Goal: Transaction & Acquisition: Purchase product/service

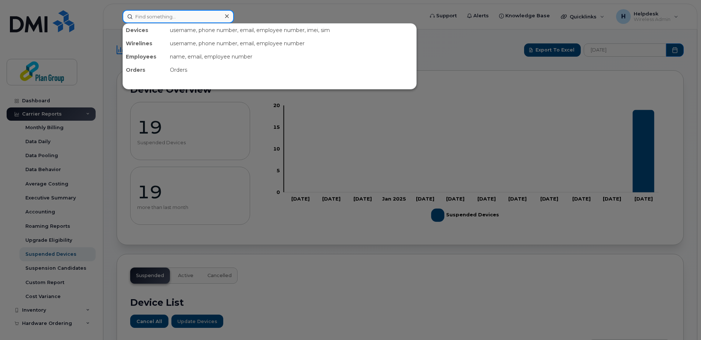
click at [198, 21] on input at bounding box center [177, 16] width 111 height 13
paste input "[PHONE_NUMBER]"
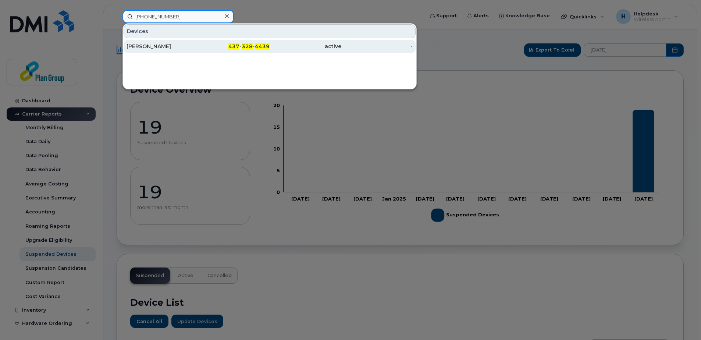
type input "[PHONE_NUMBER]"
click at [212, 48] on div "437 - 328 - 4439" at bounding box center [234, 46] width 72 height 7
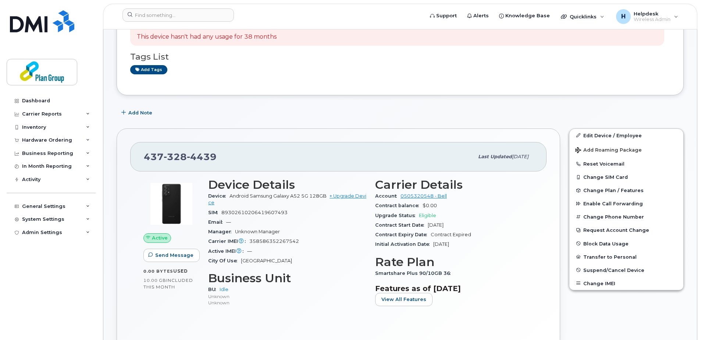
scroll to position [184, 0]
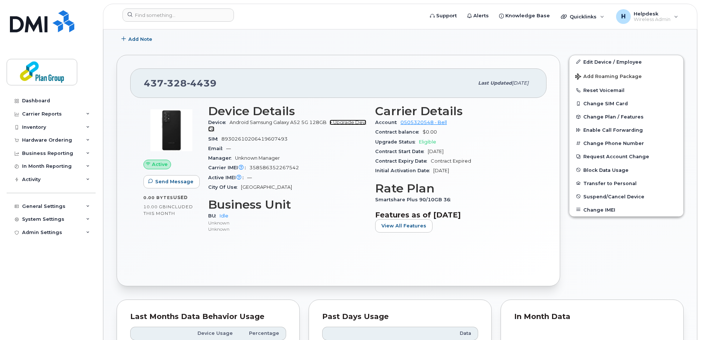
click at [342, 122] on link "+ Upgrade Device" at bounding box center [287, 125] width 158 height 12
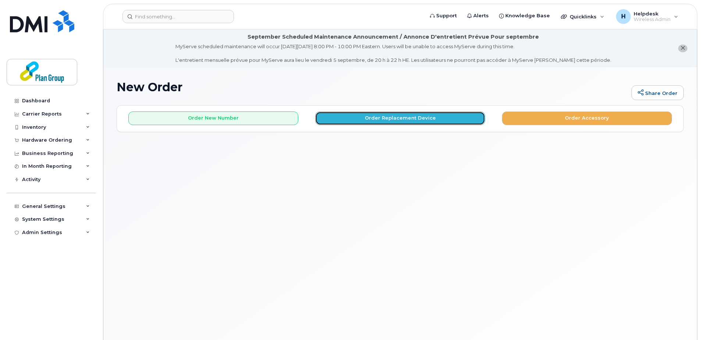
click at [414, 120] on button "Order Replacement Device" at bounding box center [400, 118] width 170 height 14
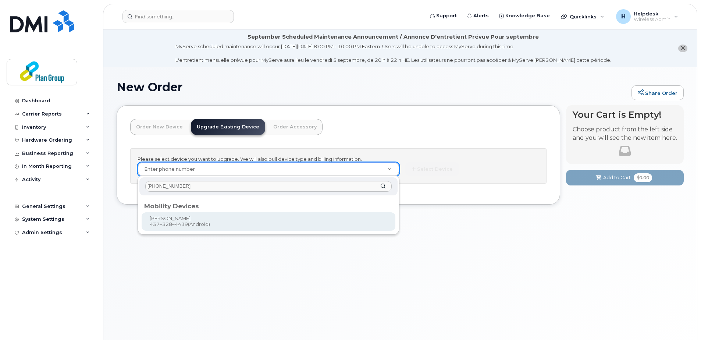
type input "437 328 4439"
type input "657821"
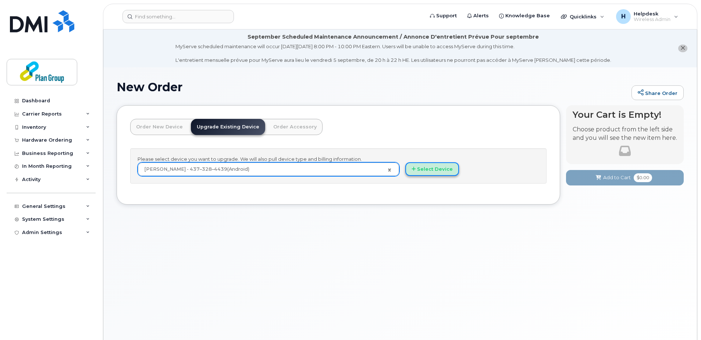
click at [423, 171] on button "Select Device" at bounding box center [432, 169] width 54 height 14
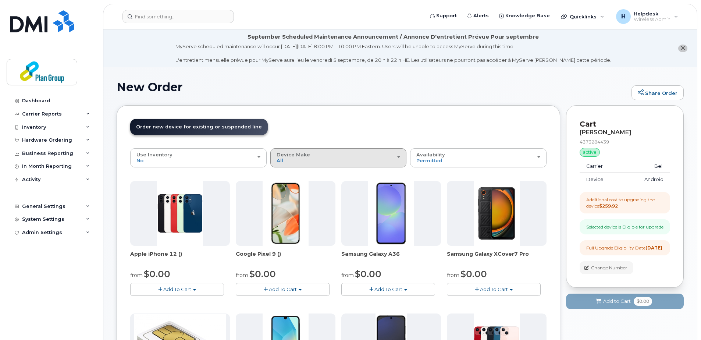
click at [359, 157] on div "Device Make All Android Cell Phone iPhone Unknown" at bounding box center [338, 157] width 124 height 11
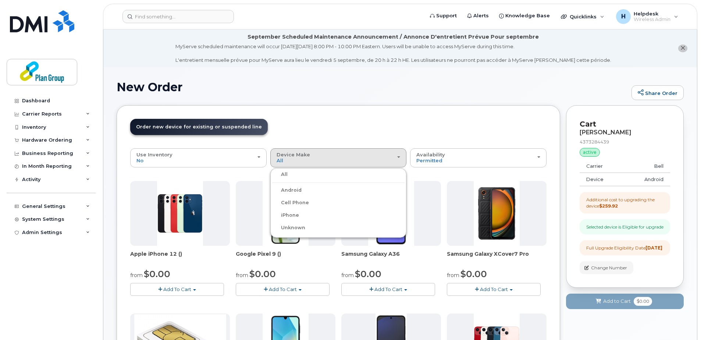
click at [296, 214] on label "iPhone" at bounding box center [285, 215] width 27 height 9
click at [0, 0] on input "iPhone" at bounding box center [0, 0] width 0 height 0
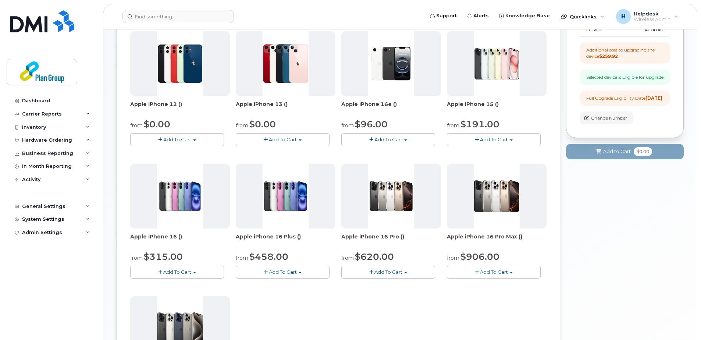
scroll to position [147, 0]
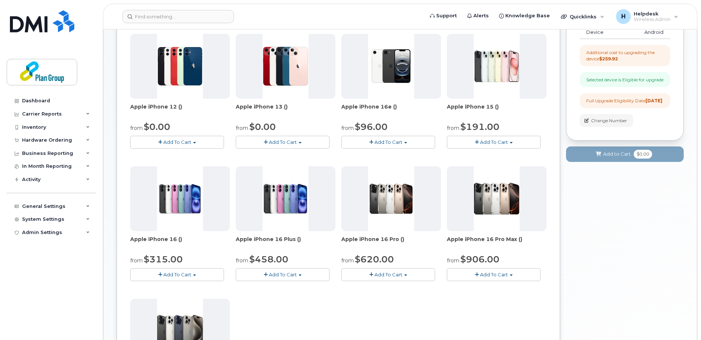
click at [297, 143] on button "Add To Cart" at bounding box center [283, 142] width 94 height 13
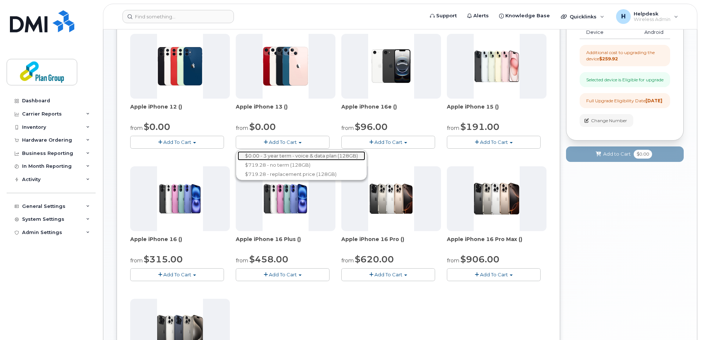
click at [303, 156] on link "$0.00 - 3 year term - voice & data plan (128GB)" at bounding box center [301, 155] width 128 height 9
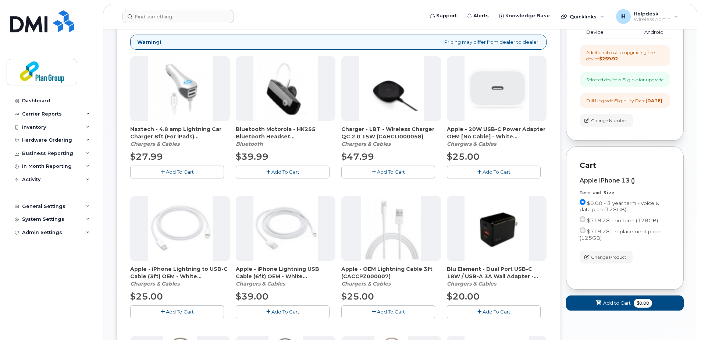
scroll to position [0, 0]
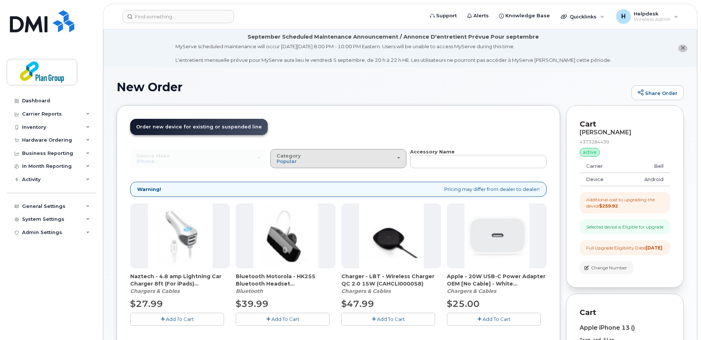
click at [311, 157] on div "Category Popular" at bounding box center [338, 158] width 124 height 11
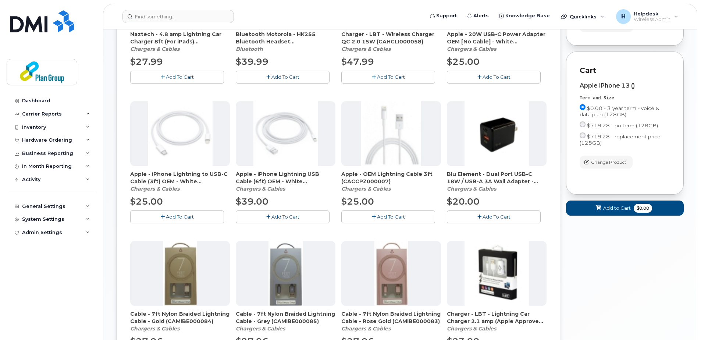
scroll to position [257, 0]
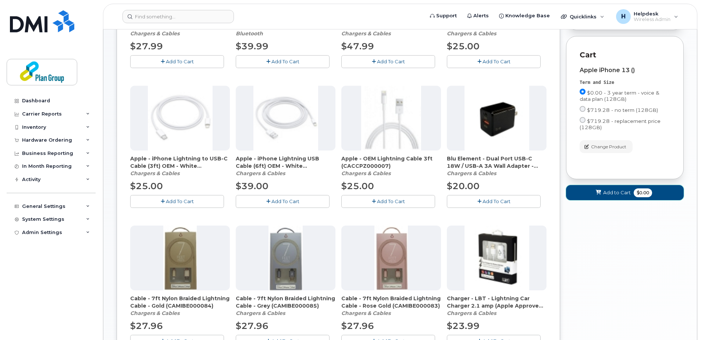
click at [620, 200] on button "Add to Cart $0.00" at bounding box center [625, 192] width 118 height 15
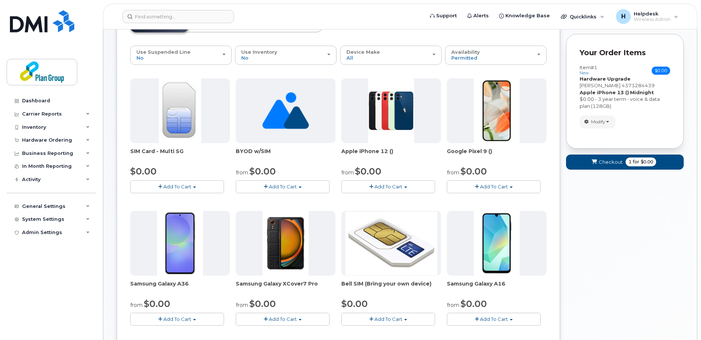
scroll to position [83, 0]
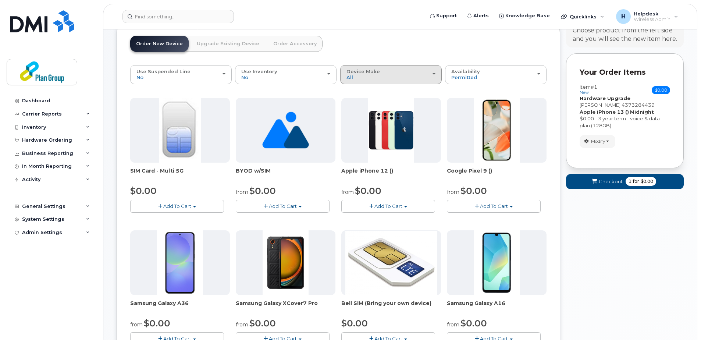
click at [364, 72] on span "Device Make" at bounding box center [362, 71] width 33 height 6
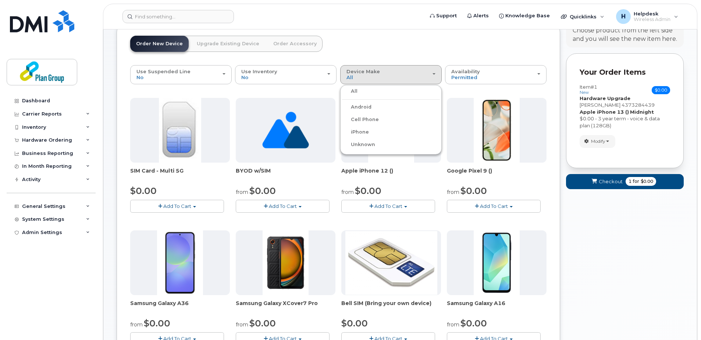
click at [366, 104] on label "Android" at bounding box center [356, 107] width 29 height 9
click at [0, 0] on input "Android" at bounding box center [0, 0] width 0 height 0
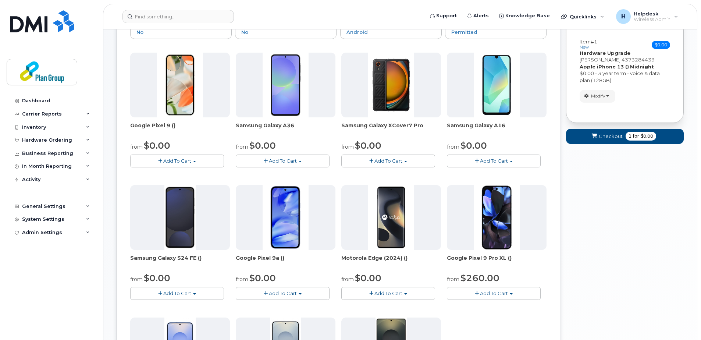
scroll to position [120, 0]
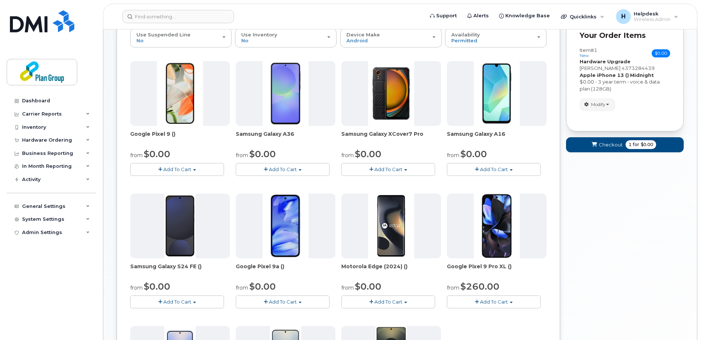
click at [179, 169] on span "Add To Cart" at bounding box center [177, 169] width 28 height 6
click at [178, 182] on link "$0.00 - 3 year term - voice & data plan (128GB)" at bounding box center [196, 182] width 128 height 9
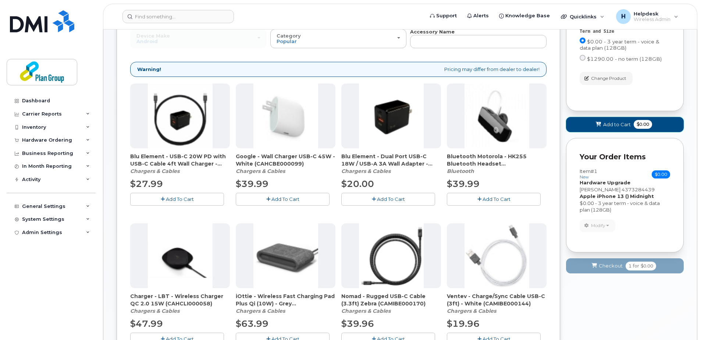
click at [606, 126] on span "Add to Cart" at bounding box center [617, 124] width 28 height 7
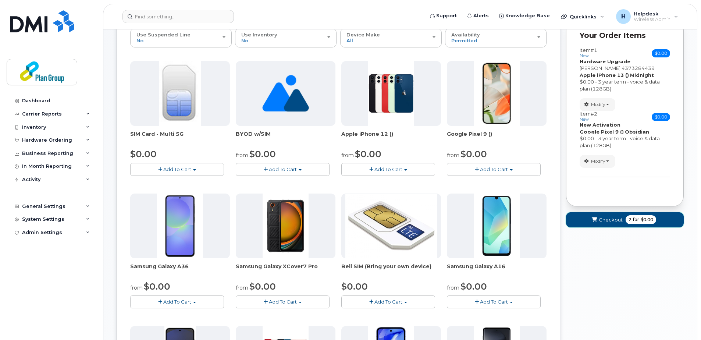
click at [605, 221] on span "Checkout" at bounding box center [610, 219] width 24 height 7
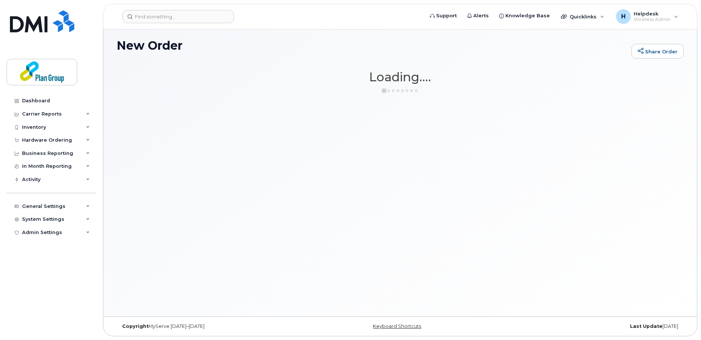
scroll to position [42, 0]
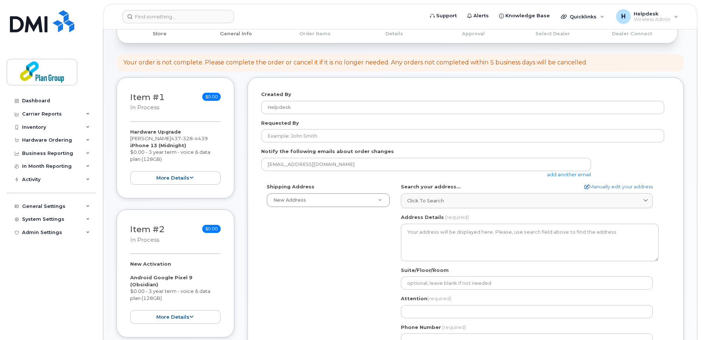
scroll to position [110, 0]
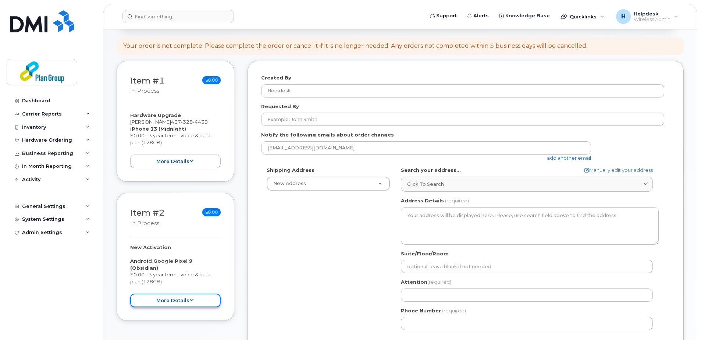
click at [190, 298] on icon at bounding box center [191, 300] width 4 height 5
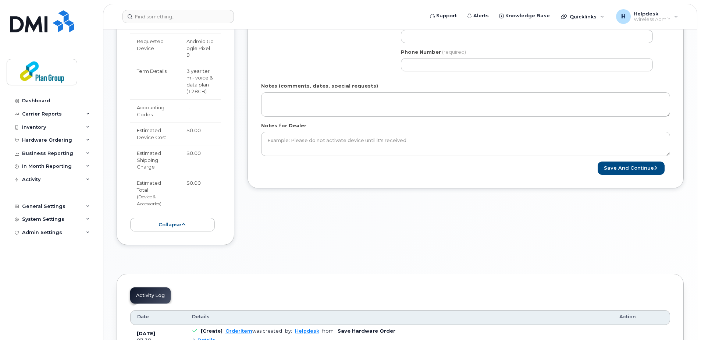
scroll to position [368, 0]
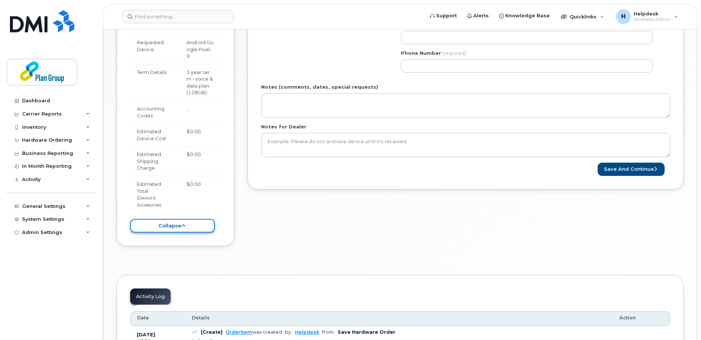
click at [182, 229] on button "collapse" at bounding box center [172, 226] width 85 height 14
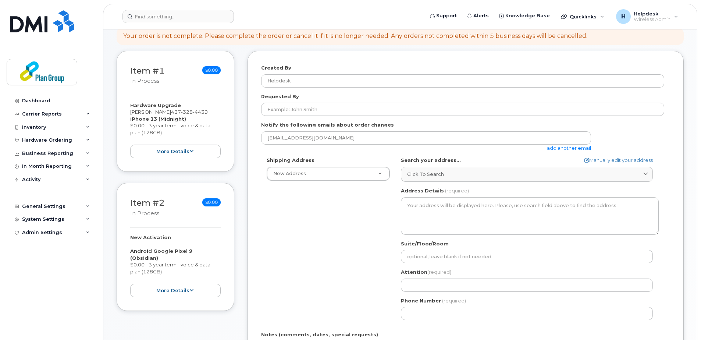
scroll to position [110, 0]
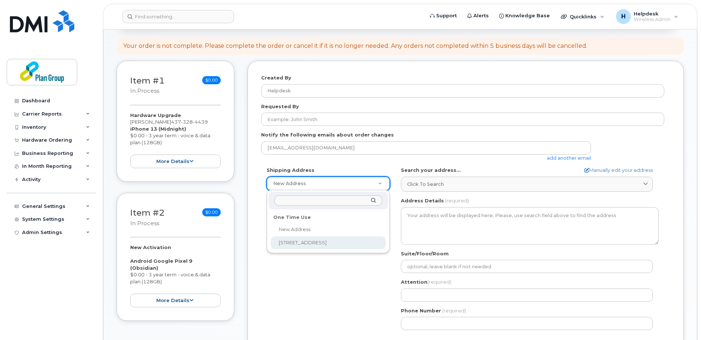
select select "[STREET_ADDRESS][PERSON_NAME]"
type textarea "2740 Steeles Ave W CONCORD ON L4K 4T4 CANADA"
type input "Plan Group"
type input "Genita D'souza"
type input "4169020423"
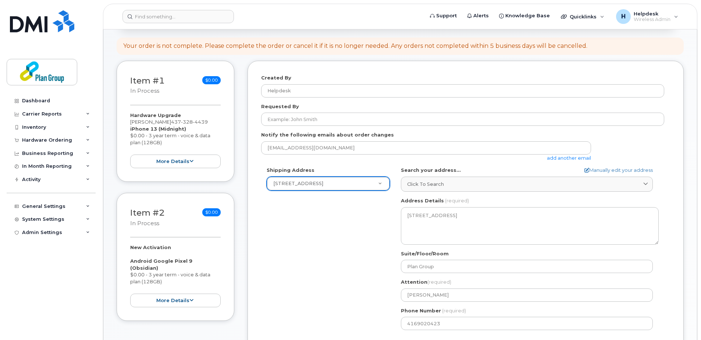
click at [215, 232] on div "Item #2 in process $0.00 New Activation Android Google Pixel 9 (Obsidian) $0.00…" at bounding box center [176, 257] width 118 height 128
click at [50, 99] on link "Dashboard" at bounding box center [51, 100] width 89 height 13
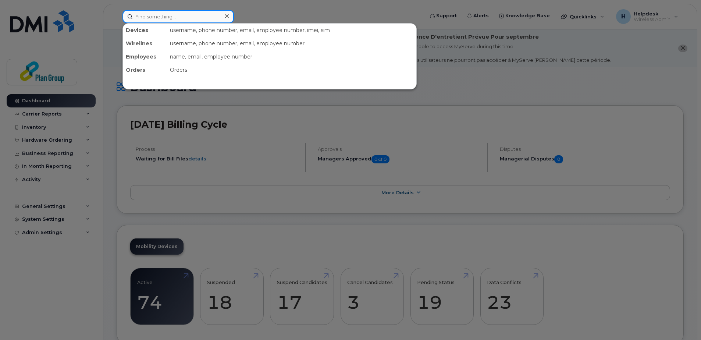
click at [147, 15] on input at bounding box center [177, 16] width 111 height 13
paste input "[PERSON_NAME]"
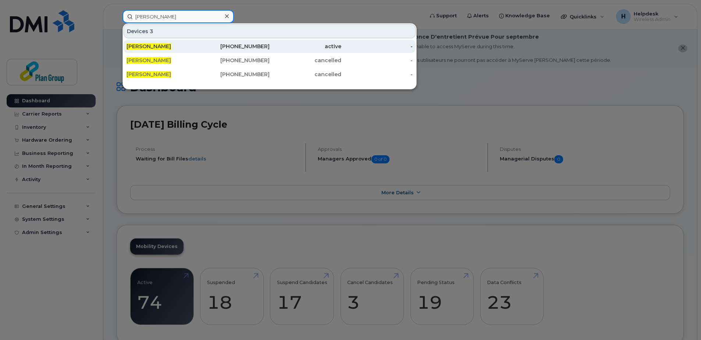
type input "[PERSON_NAME]"
click at [173, 45] on div "[PERSON_NAME]" at bounding box center [162, 46] width 72 height 7
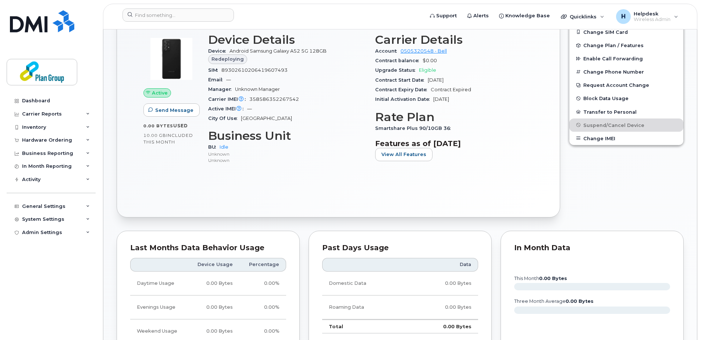
scroll to position [257, 0]
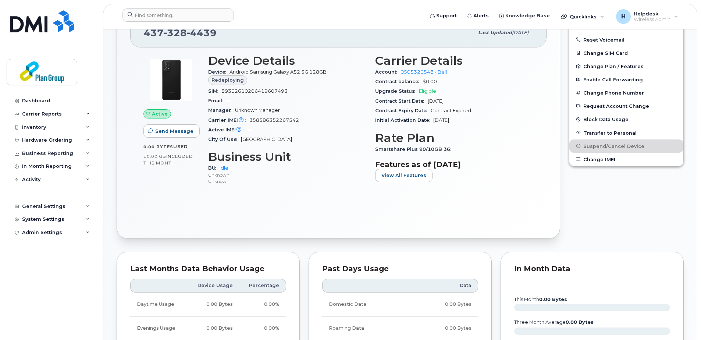
click at [219, 82] on span "Redeploying" at bounding box center [227, 79] width 32 height 7
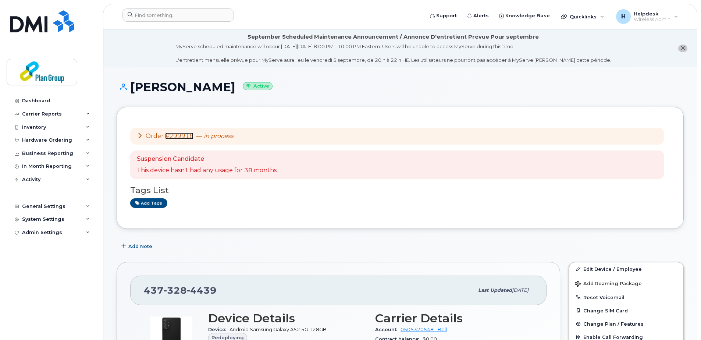
click at [172, 133] on link "#299918" at bounding box center [179, 135] width 28 height 7
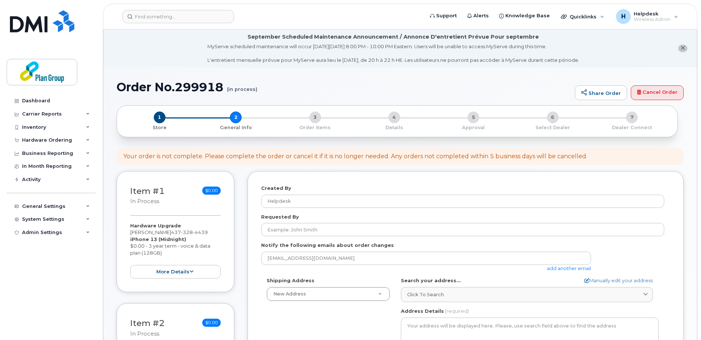
select select
click at [655, 90] on link "Cancel Order" at bounding box center [656, 92] width 53 height 15
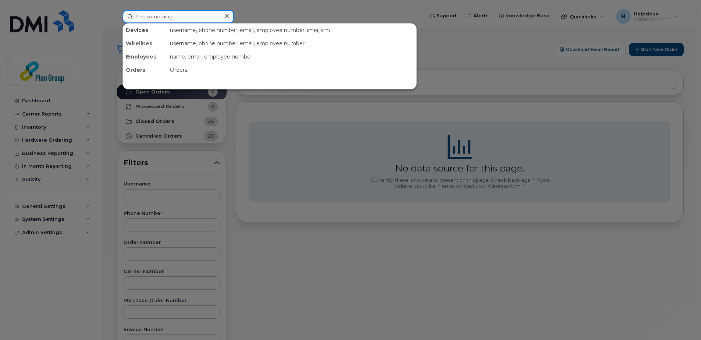
click at [180, 15] on input at bounding box center [177, 16] width 111 height 13
paste input "[PERSON_NAME]"
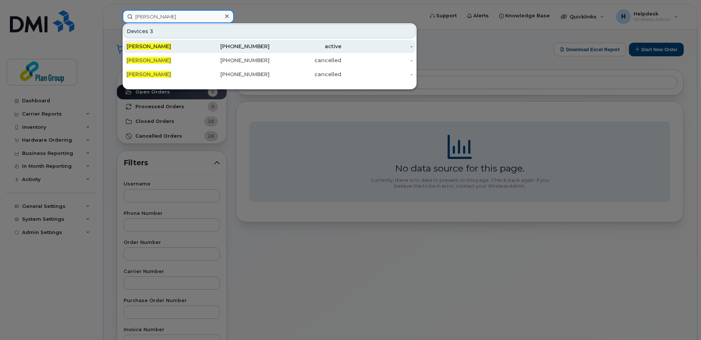
type input "[PERSON_NAME]"
click at [202, 49] on div "[PHONE_NUMBER]" at bounding box center [234, 46] width 72 height 7
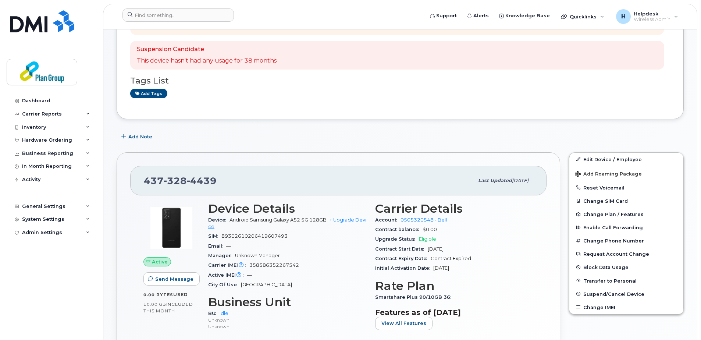
scroll to position [110, 0]
click at [352, 218] on link "+ Upgrade Device" at bounding box center [287, 222] width 158 height 12
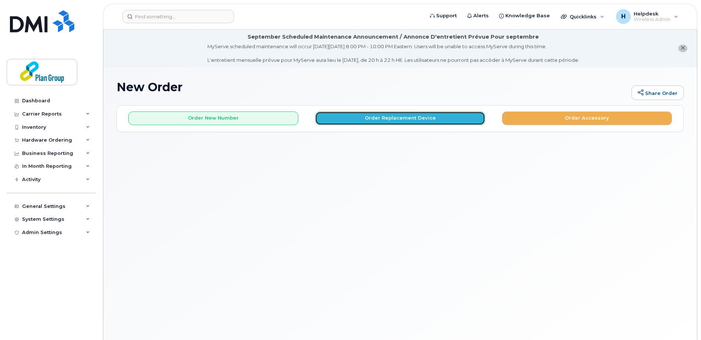
click at [412, 118] on button "Order Replacement Device" at bounding box center [400, 118] width 170 height 14
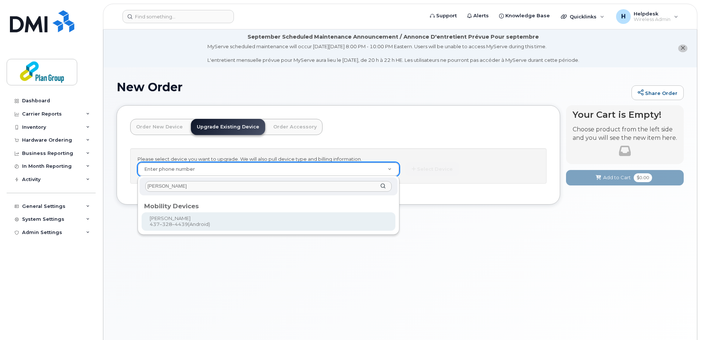
type input "[PERSON_NAME]"
type input "657821"
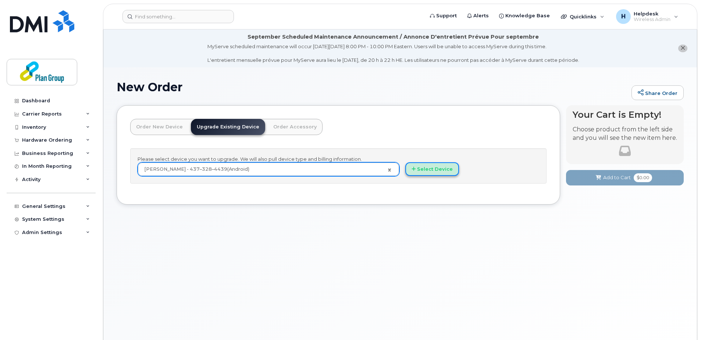
click at [442, 170] on button "Select Device" at bounding box center [432, 169] width 54 height 14
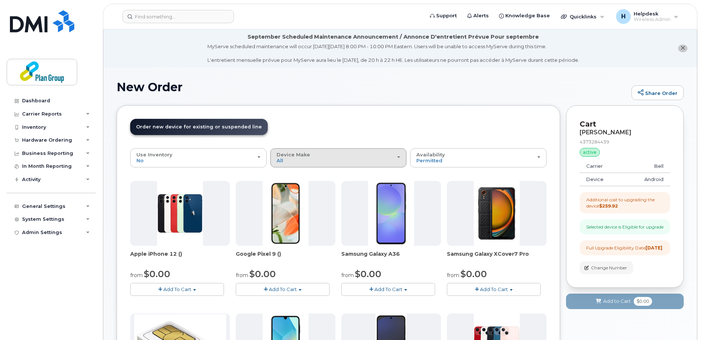
click at [307, 153] on span "Device Make" at bounding box center [292, 154] width 33 height 6
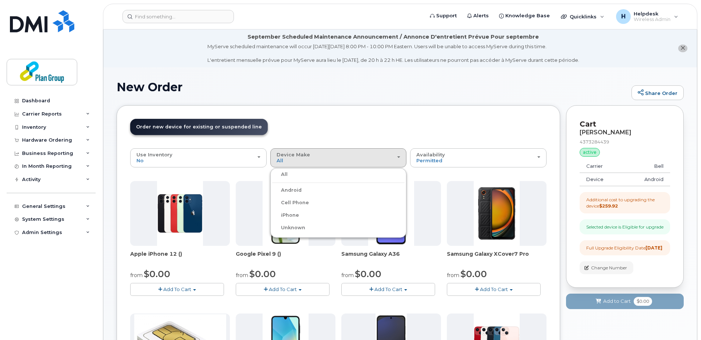
click at [290, 216] on label "iPhone" at bounding box center [285, 215] width 27 height 9
click at [0, 0] on input "iPhone" at bounding box center [0, 0] width 0 height 0
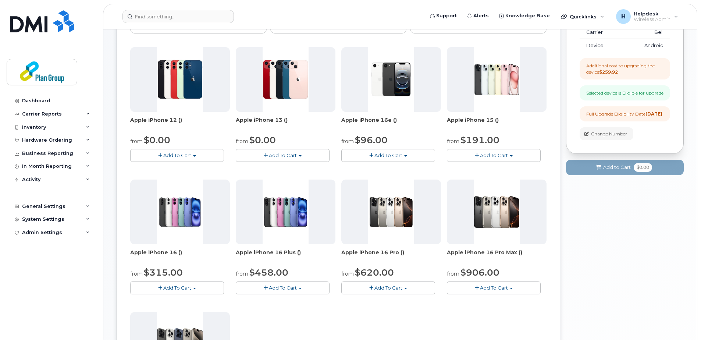
scroll to position [184, 0]
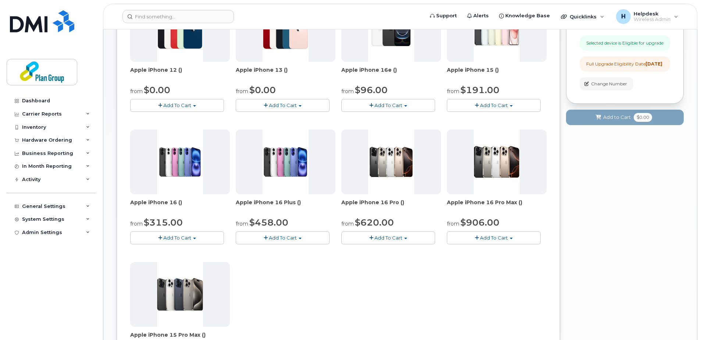
click at [270, 107] on span "Add To Cart" at bounding box center [283, 105] width 28 height 6
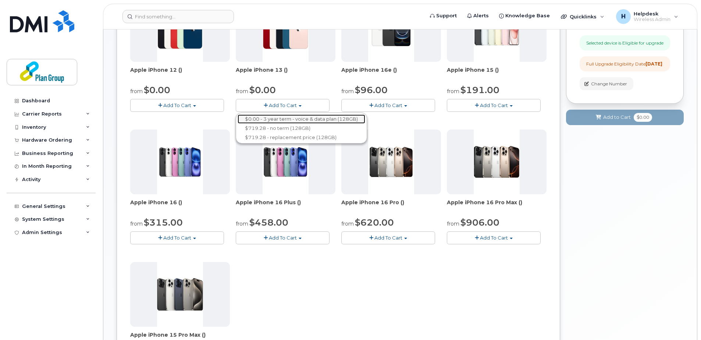
click at [272, 120] on link "$0.00 - 3 year term - voice & data plan (128GB)" at bounding box center [301, 118] width 128 height 9
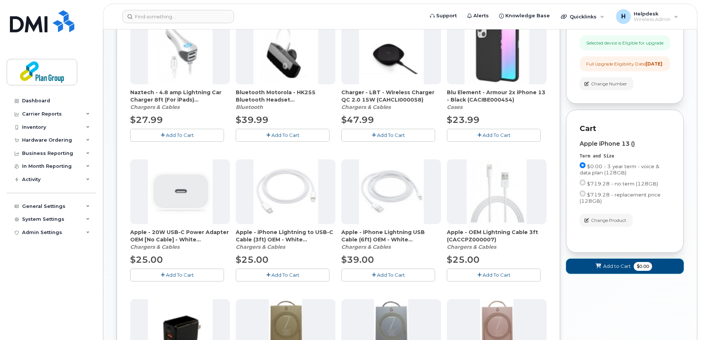
click at [614, 269] on span "Add to Cart" at bounding box center [617, 265] width 28 height 7
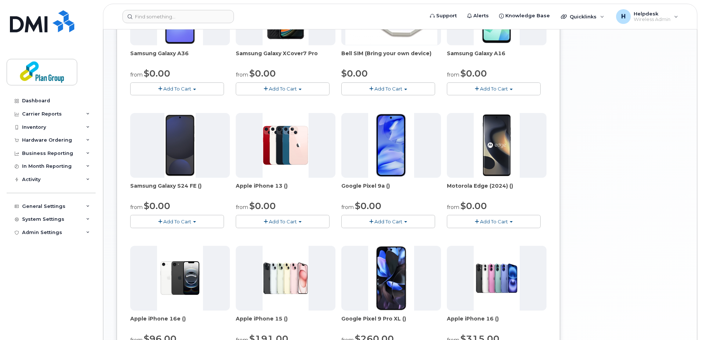
scroll to position [157, 0]
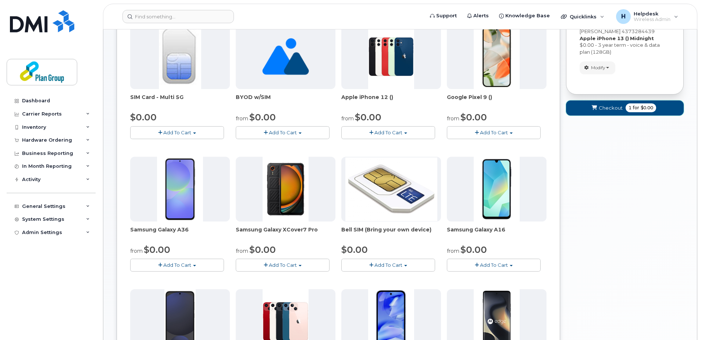
click at [612, 107] on span "Checkout" at bounding box center [610, 107] width 24 height 7
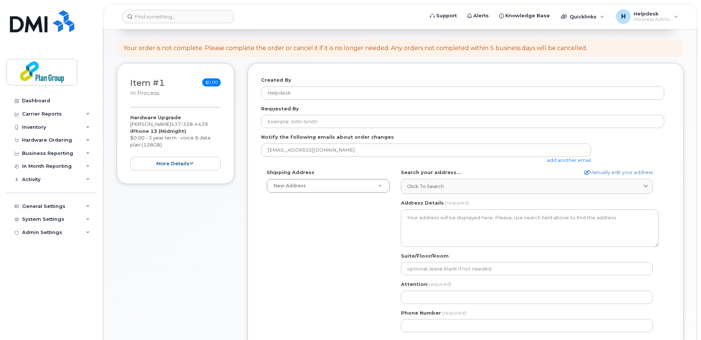
scroll to position [110, 0]
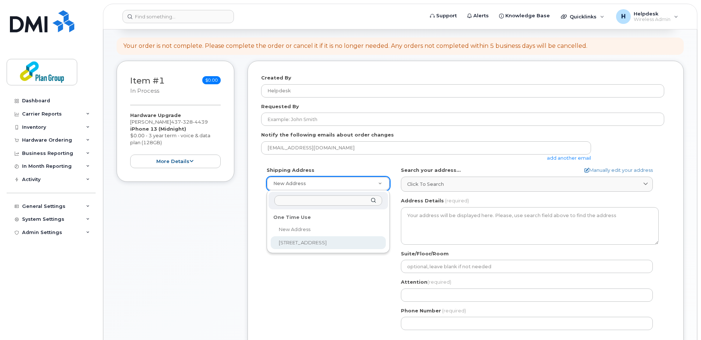
drag, startPoint x: 327, startPoint y: 240, endPoint x: 341, endPoint y: 222, distance: 23.3
select select "[STREET_ADDRESS]"
type textarea "[STREET_ADDRESS]"
type input "Plan Group"
type input "[PERSON_NAME]"
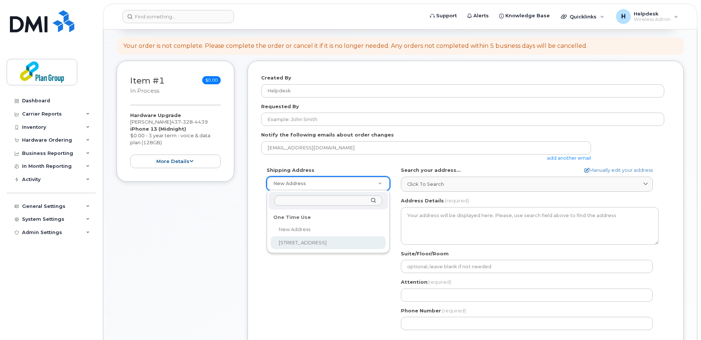
type input "4169020423"
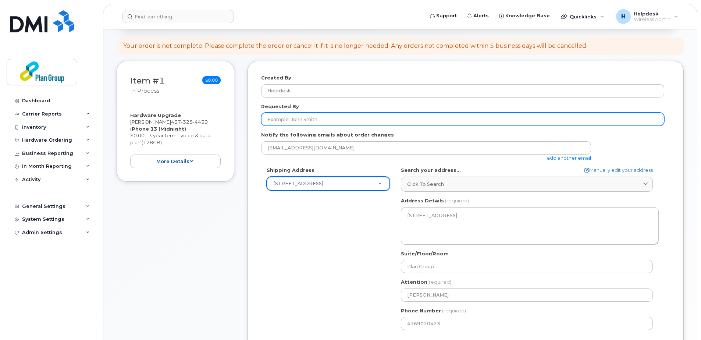
click at [303, 119] on input "Requested By" at bounding box center [462, 118] width 403 height 13
type input "[PERSON_NAME]"
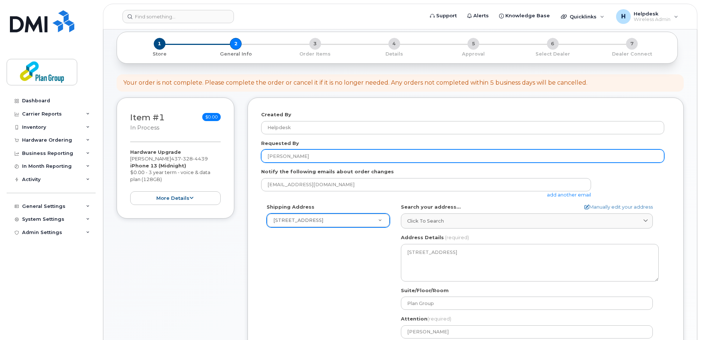
scroll to position [257, 0]
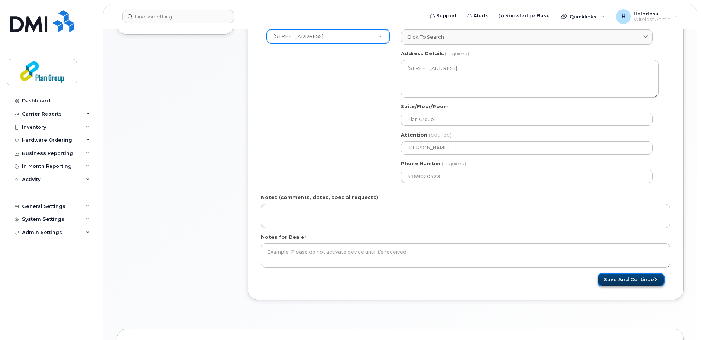
click at [613, 283] on button "Save and Continue" at bounding box center [630, 280] width 67 height 14
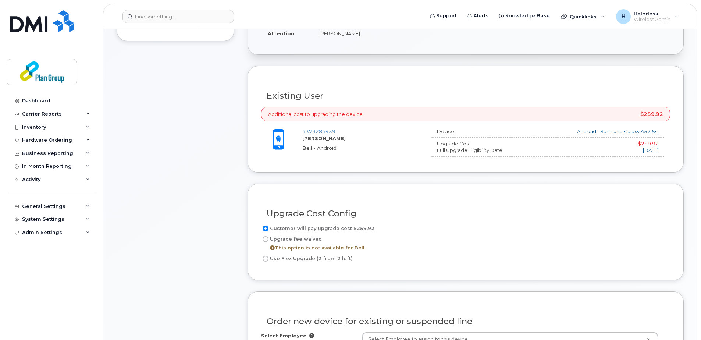
scroll to position [257, 0]
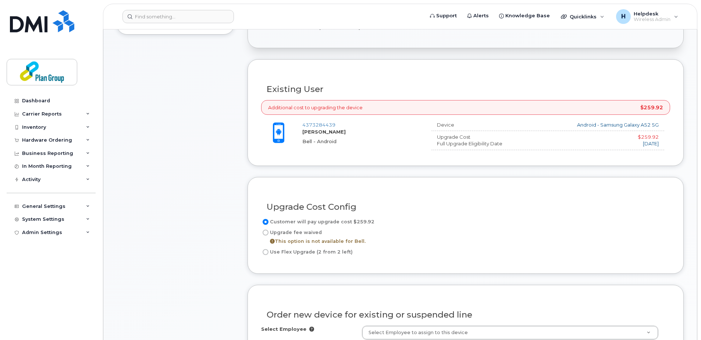
click at [266, 253] on input "Use Flex Upgrade (2 from 2 left)" at bounding box center [265, 252] width 6 height 6
radio input "true"
click at [267, 223] on input "Customer will pay upgrade cost $259.92" at bounding box center [265, 222] width 6 height 6
radio input "true"
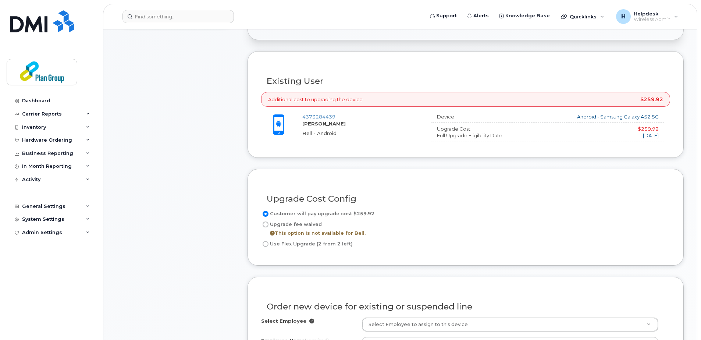
scroll to position [331, 0]
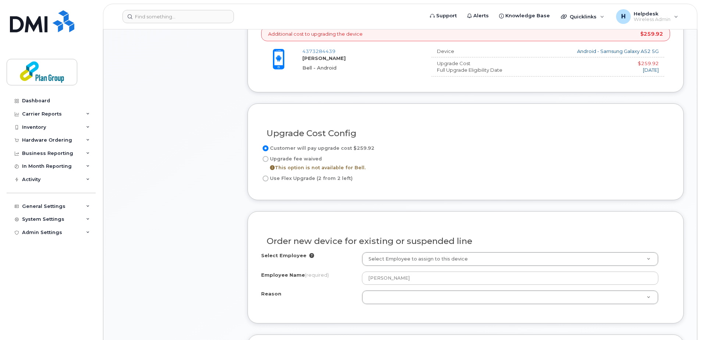
click at [266, 179] on input "Use Flex Upgrade (2 from 2 left)" at bounding box center [265, 178] width 6 height 6
radio input "true"
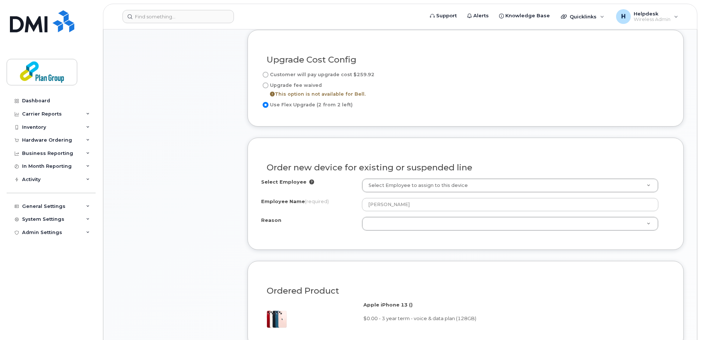
scroll to position [441, 0]
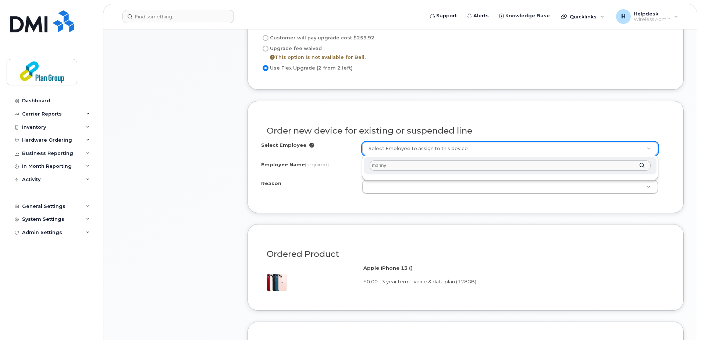
drag, startPoint x: 392, startPoint y: 167, endPoint x: 330, endPoint y: 160, distance: 62.5
click at [341, 167] on body "Support Alerts Knowledge Base Quicklinks Suspend / Cancel Device Change SIM Car…" at bounding box center [350, 192] width 701 height 1266
type input "andre"
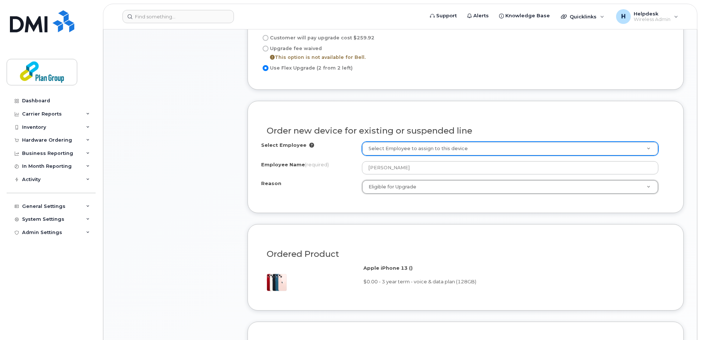
select select "eligible_for_upgrade"
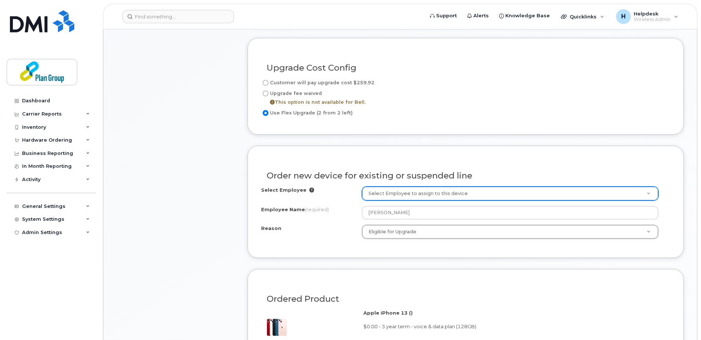
scroll to position [331, 0]
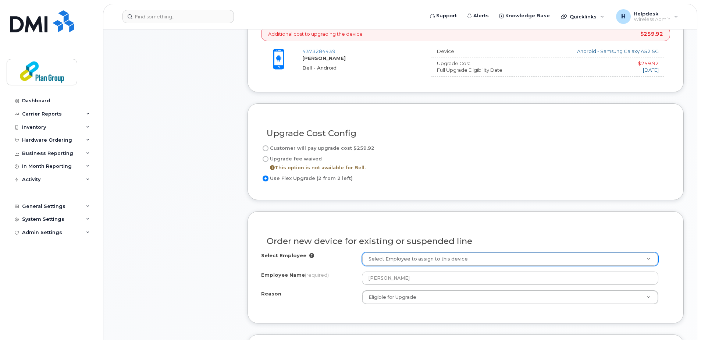
click at [266, 148] on input "Customer will pay upgrade cost $259.92" at bounding box center [265, 148] width 6 height 6
radio input "true"
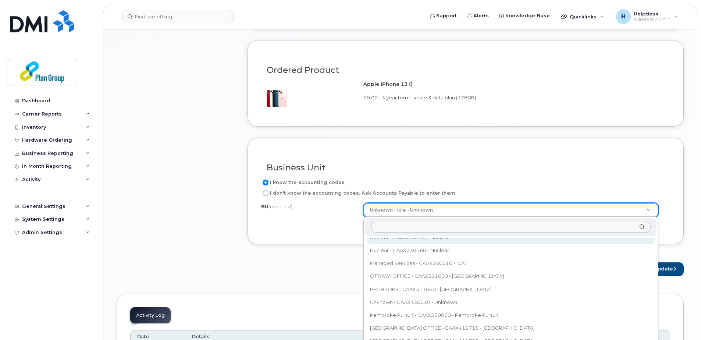
scroll to position [1398, 0]
click at [451, 226] on input "text" at bounding box center [510, 227] width 279 height 11
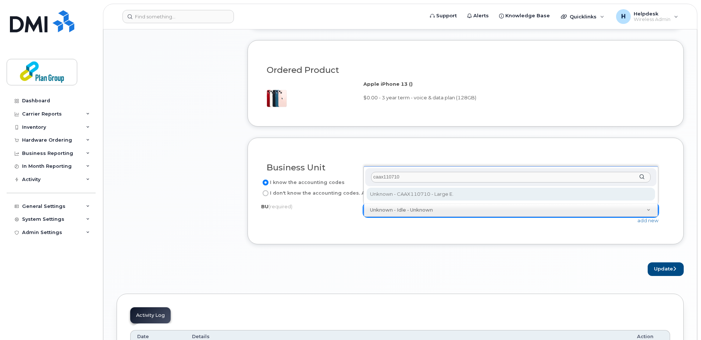
type input "caax110710"
select select "CAAX110710"
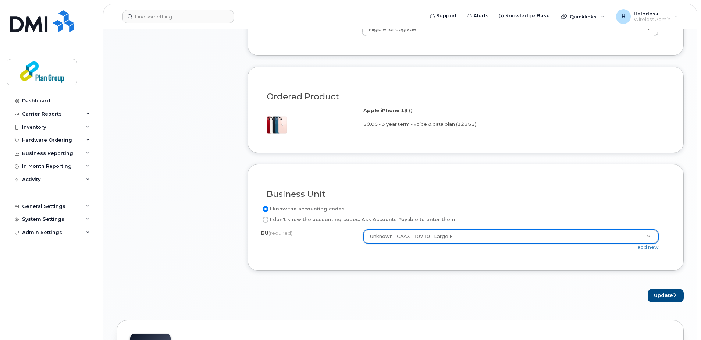
scroll to position [698, 0]
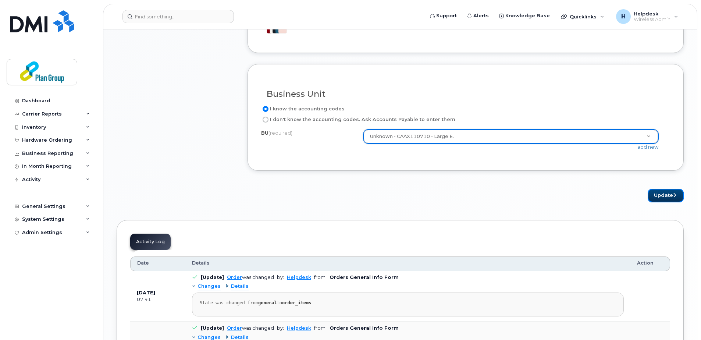
drag, startPoint x: 667, startPoint y: 195, endPoint x: 638, endPoint y: 199, distance: 28.6
click at [667, 195] on button "Update" at bounding box center [665, 196] width 36 height 14
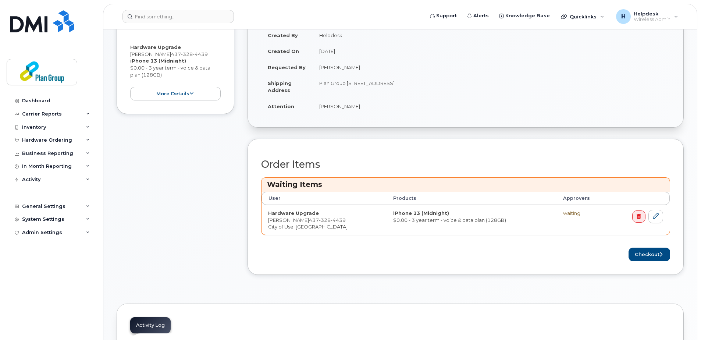
scroll to position [294, 0]
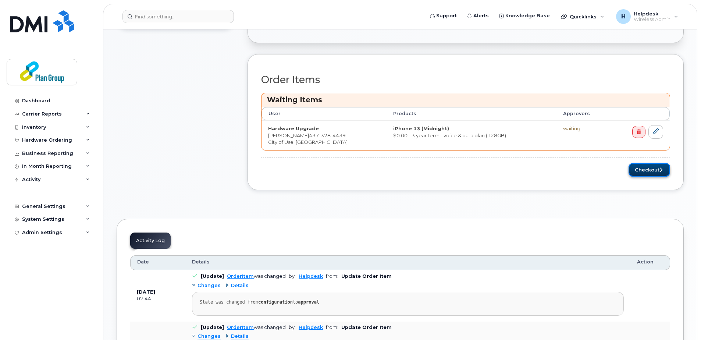
click at [654, 169] on button "Checkout" at bounding box center [649, 170] width 42 height 14
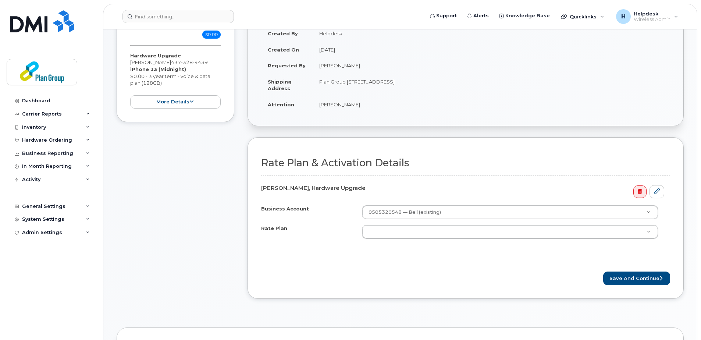
scroll to position [184, 0]
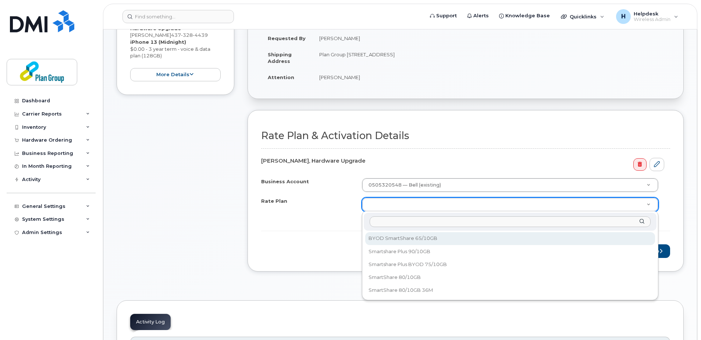
select select "BYOD SmartShare 65/10GB"
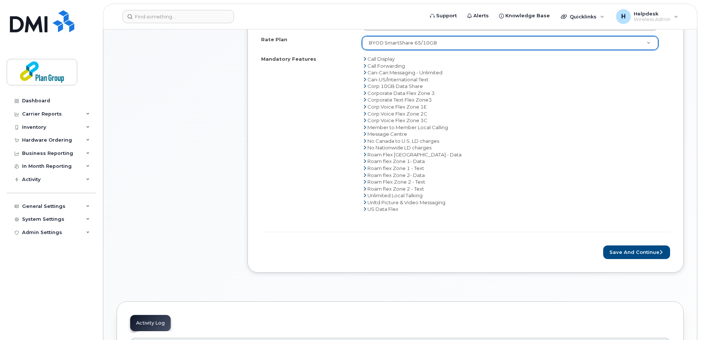
scroll to position [441, 0]
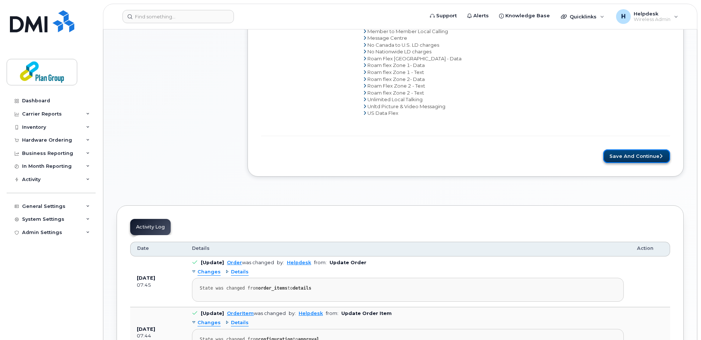
click at [638, 158] on button "Save and Continue" at bounding box center [636, 156] width 67 height 14
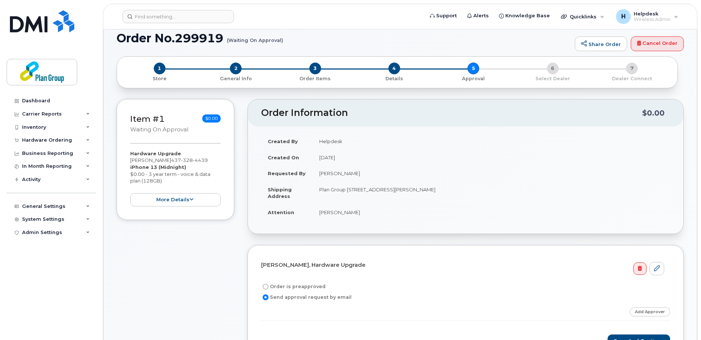
scroll to position [184, 0]
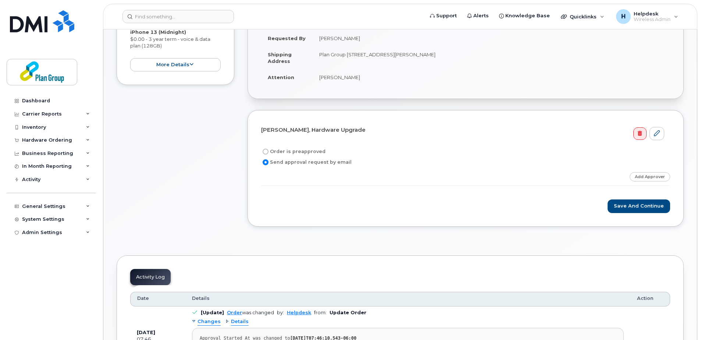
click at [265, 151] on input "Order is preapproved" at bounding box center [265, 151] width 6 height 6
radio input "true"
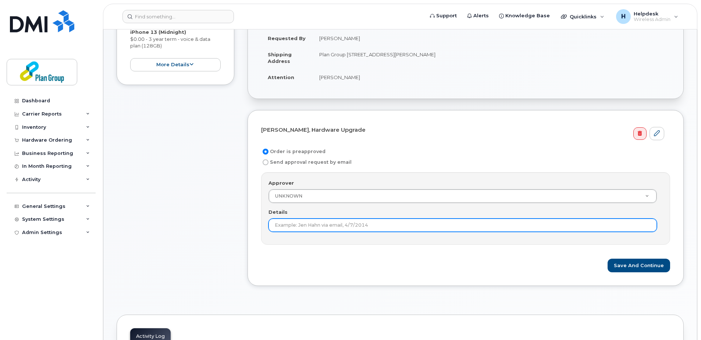
click at [301, 223] on input "Details" at bounding box center [462, 224] width 388 height 13
type input "Approved by Manager"
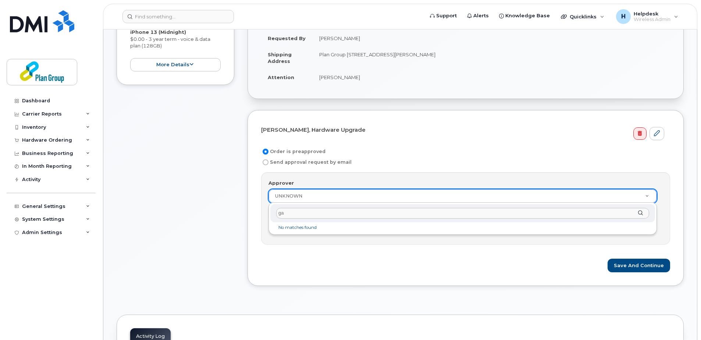
type input "g"
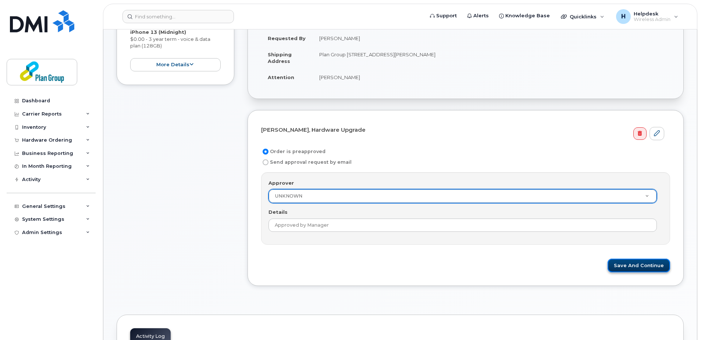
click at [633, 266] on button "Save and Continue" at bounding box center [638, 265] width 62 height 14
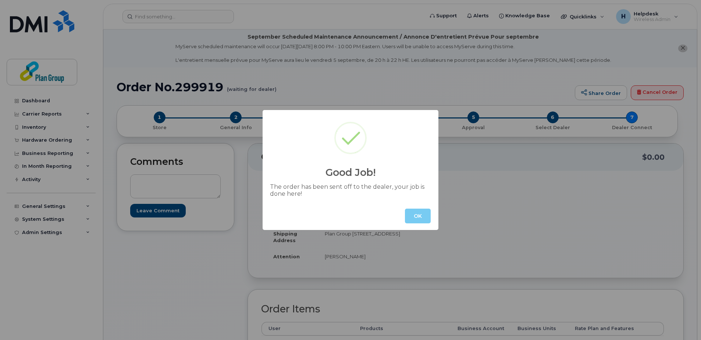
click at [422, 214] on button "OK" at bounding box center [418, 215] width 26 height 15
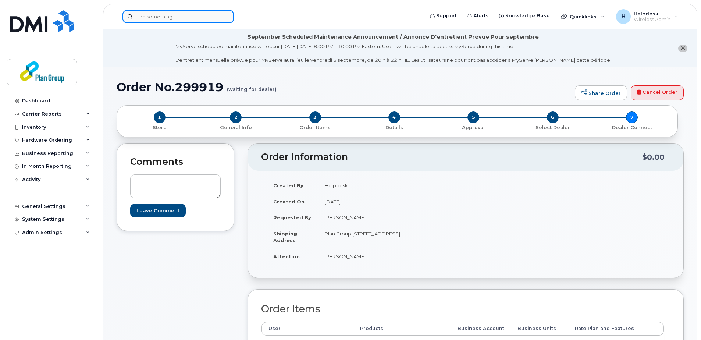
click at [159, 18] on input at bounding box center [177, 16] width 111 height 13
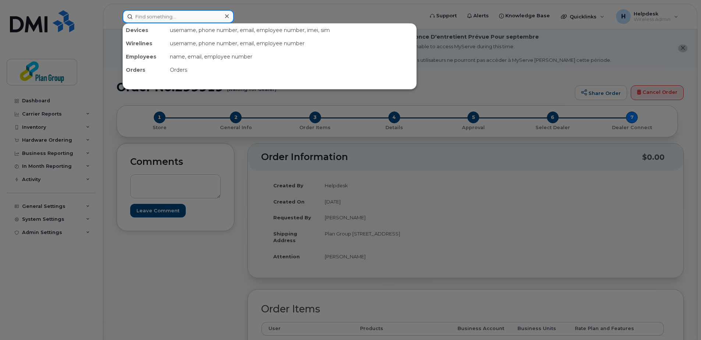
paste input "Manny Andre"
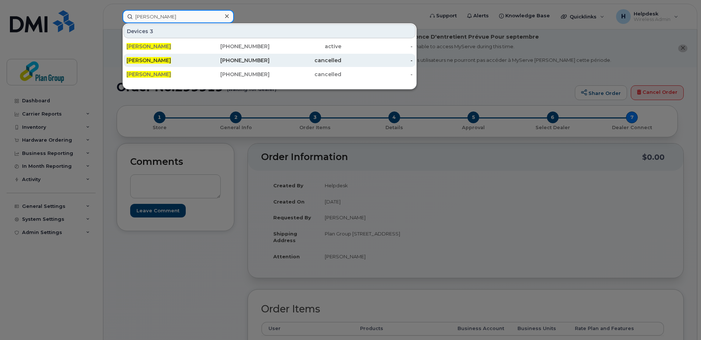
type input "[PERSON_NAME]"
click at [171, 60] on div "[PERSON_NAME]" at bounding box center [162, 60] width 72 height 7
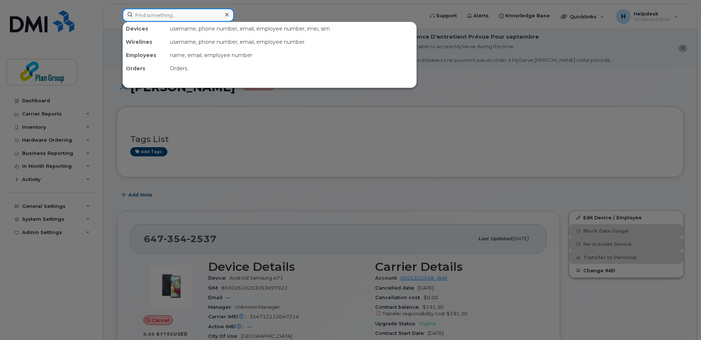
click at [211, 11] on input at bounding box center [177, 14] width 111 height 13
paste input "5195240912"
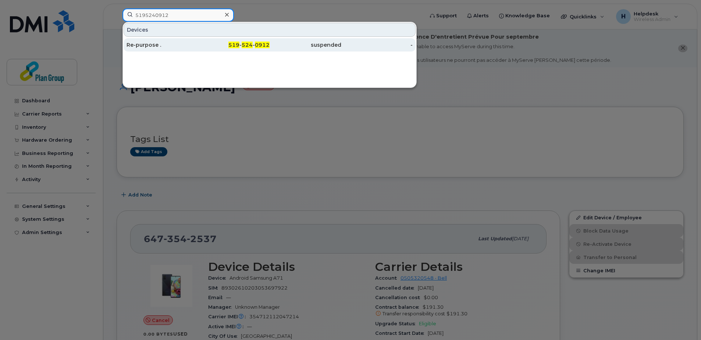
type input "5195240912"
click at [206, 44] on div "519 - 524 - 0912" at bounding box center [234, 44] width 72 height 7
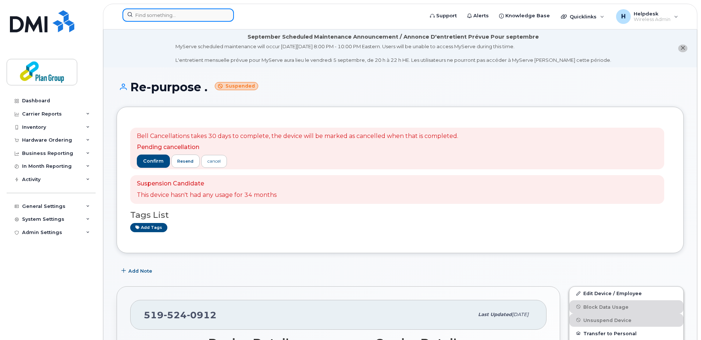
click at [214, 11] on input at bounding box center [177, 14] width 111 height 13
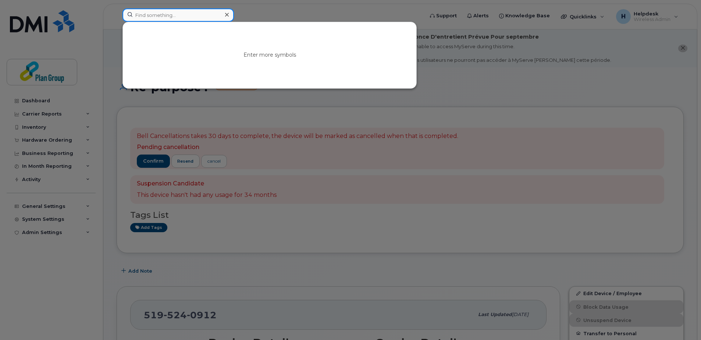
click at [155, 17] on input at bounding box center [177, 14] width 111 height 13
paste input "5195250263"
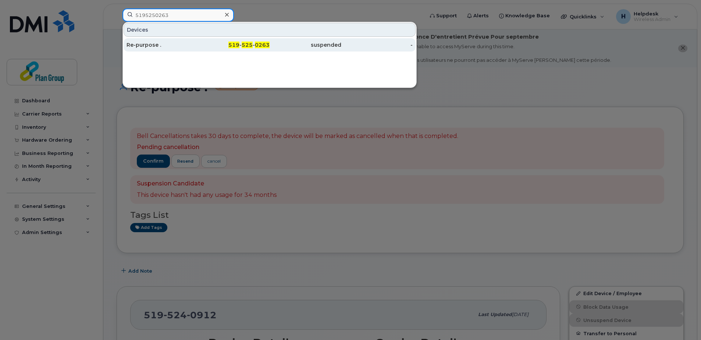
type input "5195250263"
click at [189, 46] on div "Re-purpose ." at bounding box center [162, 44] width 72 height 7
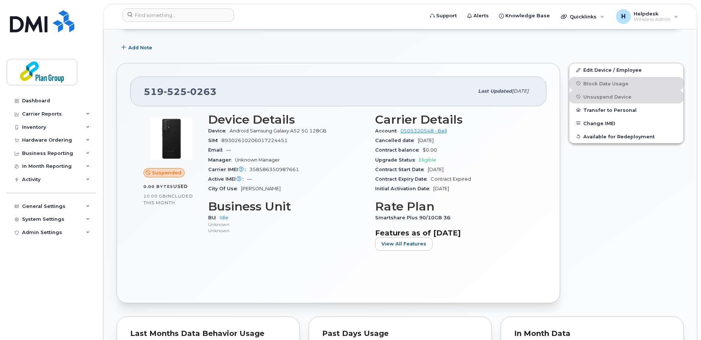
scroll to position [221, 0]
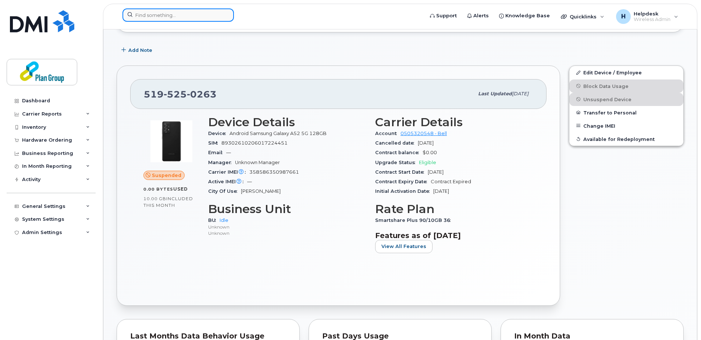
click at [218, 12] on input at bounding box center [177, 14] width 111 height 13
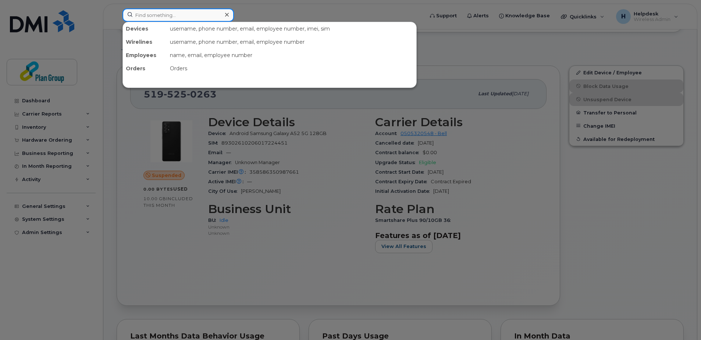
paste input "5194417197"
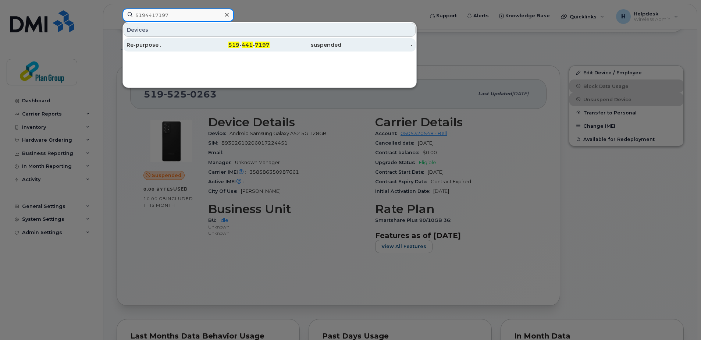
type input "5194417197"
click at [222, 42] on div "519 - 441 - 7197" at bounding box center [234, 44] width 72 height 7
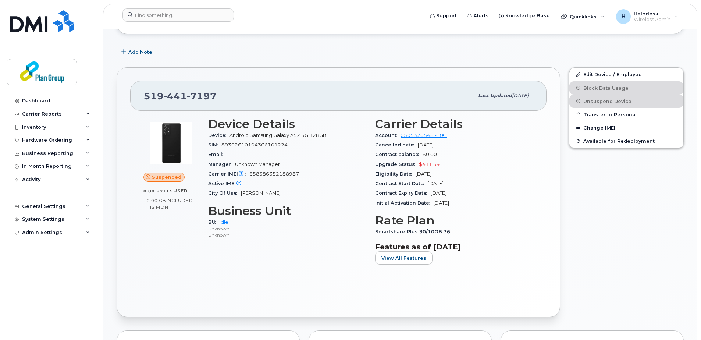
scroll to position [221, 0]
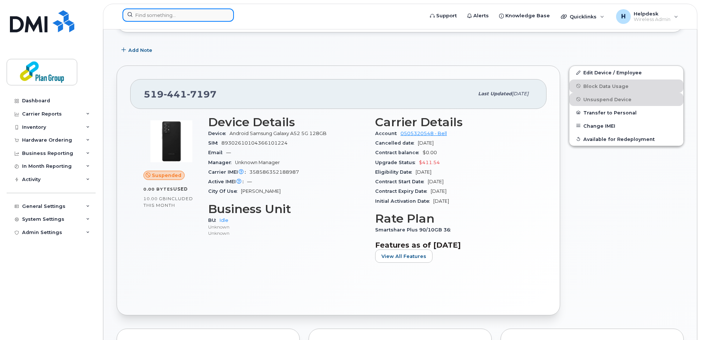
click at [172, 12] on input at bounding box center [177, 14] width 111 height 13
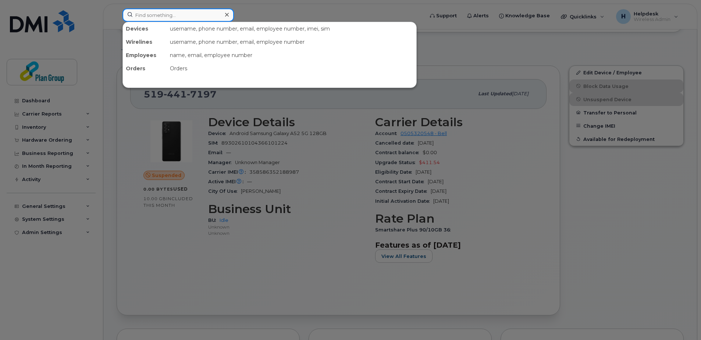
paste input "5194410146"
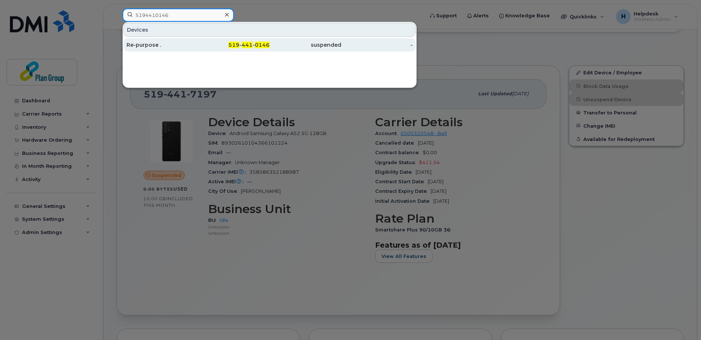
type input "5194410146"
click at [172, 44] on div "Re-purpose ." at bounding box center [162, 44] width 72 height 7
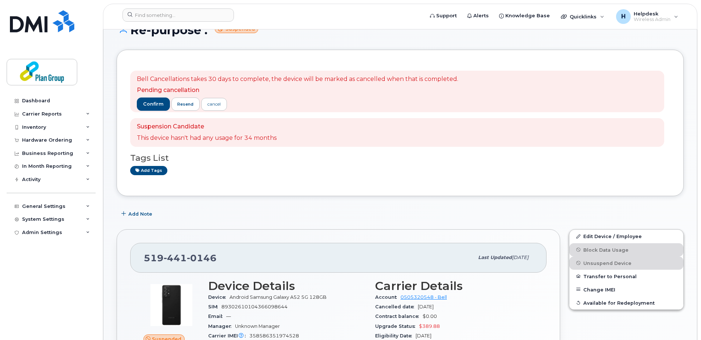
scroll to position [147, 0]
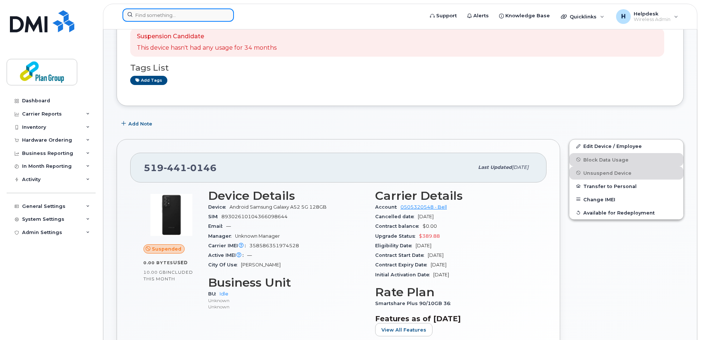
click at [176, 18] on input at bounding box center [177, 14] width 111 height 13
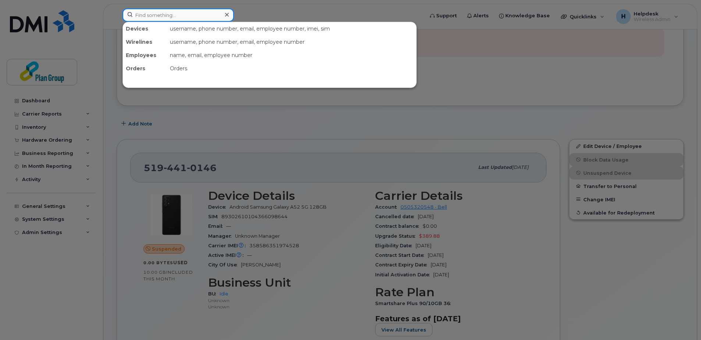
paste input "4169484206"
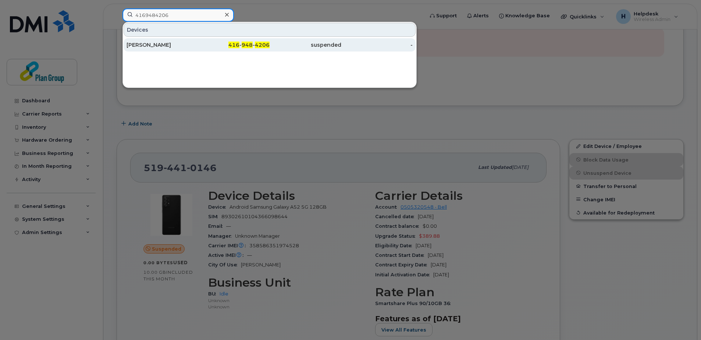
type input "4169484206"
click at [178, 43] on div "[PERSON_NAME]" at bounding box center [162, 44] width 72 height 7
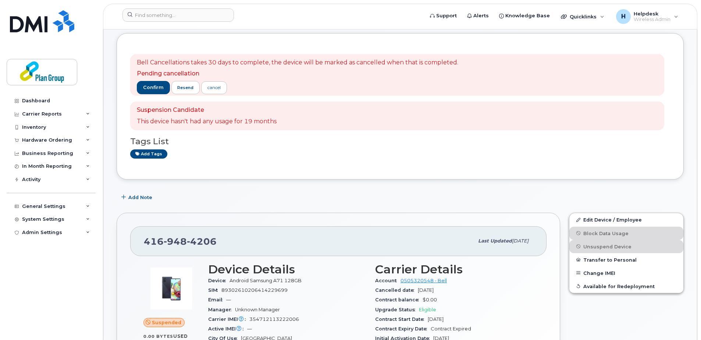
scroll to position [37, 0]
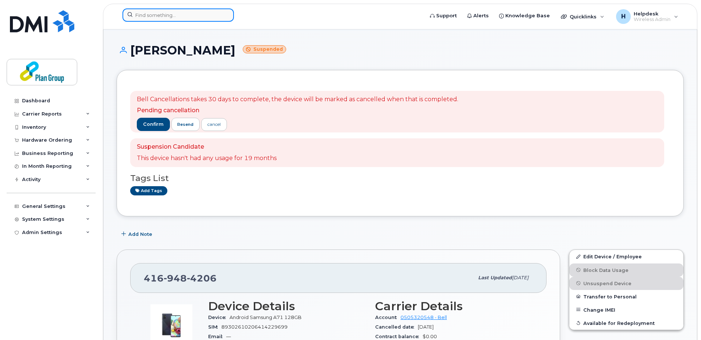
click at [180, 14] on input at bounding box center [177, 14] width 111 height 13
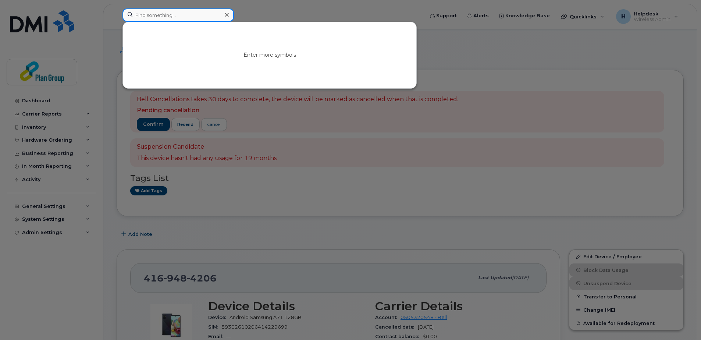
click at [184, 15] on input at bounding box center [177, 14] width 111 height 13
paste input "4164283724"
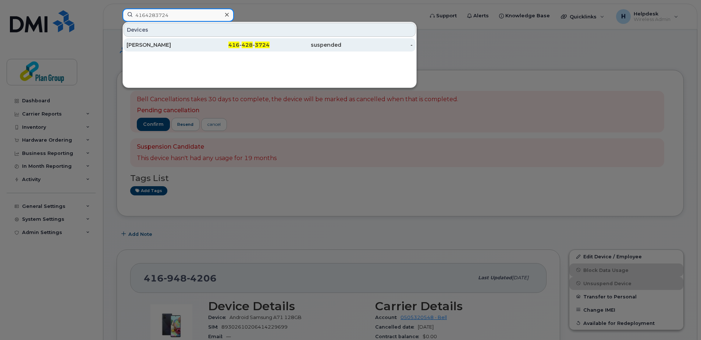
type input "4164283724"
click at [227, 43] on div "416 - 428 - 3724" at bounding box center [234, 44] width 72 height 7
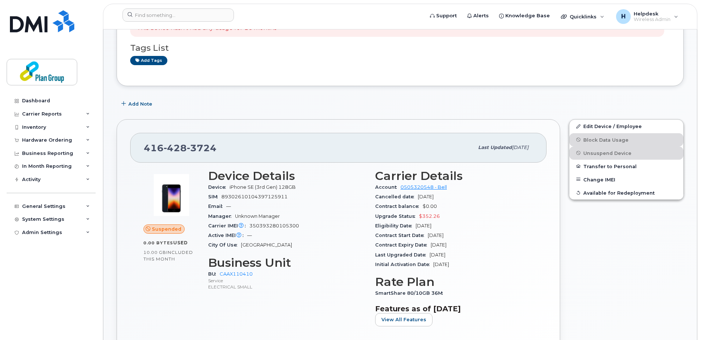
scroll to position [184, 0]
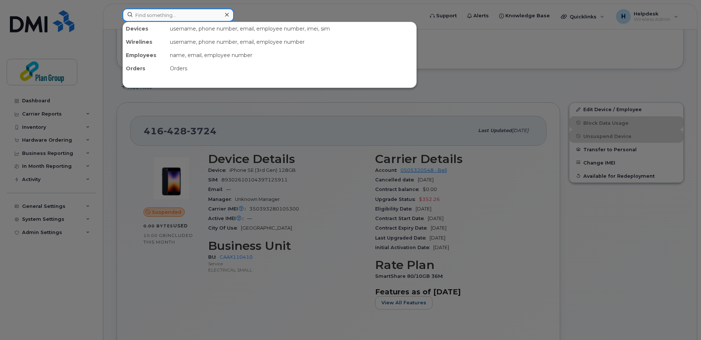
click at [206, 14] on input at bounding box center [177, 14] width 111 height 13
paste input "4372972392"
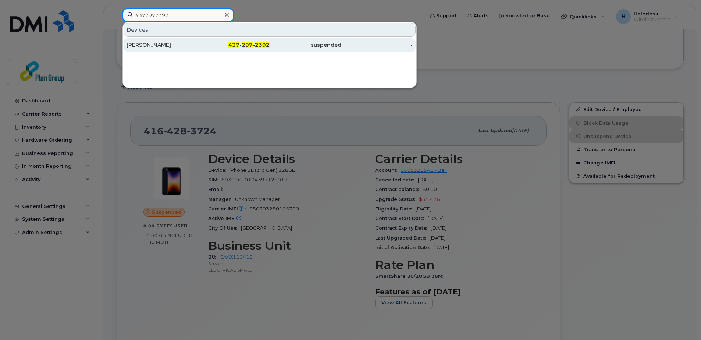
type input "4372972392"
click at [309, 45] on div "suspended" at bounding box center [305, 44] width 72 height 7
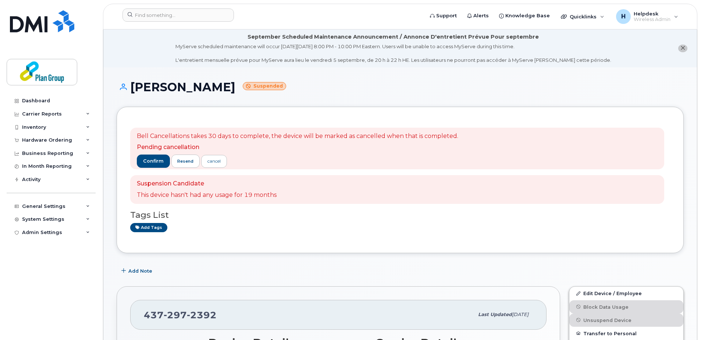
scroll to position [184, 0]
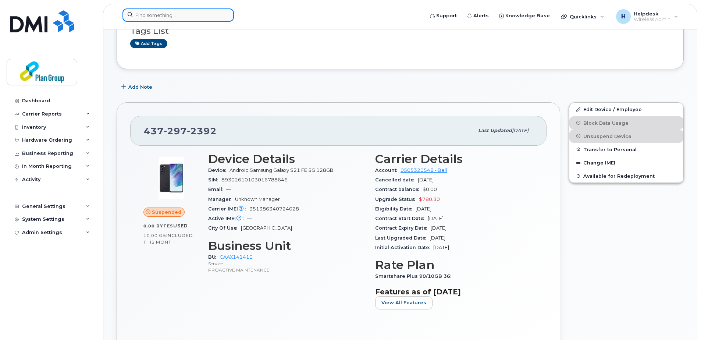
click at [181, 20] on input at bounding box center [177, 14] width 111 height 13
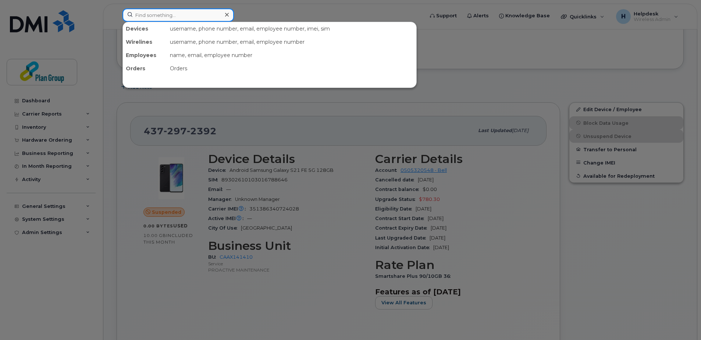
paste input "4169484206"
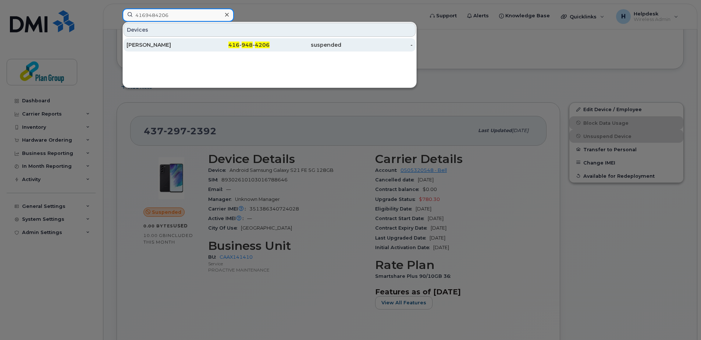
type input "4169484206"
click at [174, 46] on div "[PERSON_NAME]" at bounding box center [162, 44] width 72 height 7
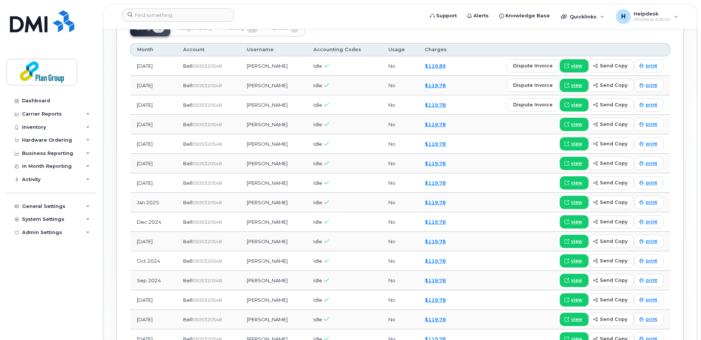
scroll to position [662, 0]
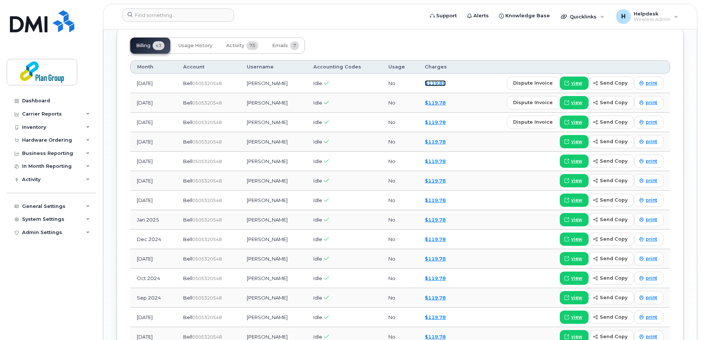
click at [439, 82] on link "$119.89" at bounding box center [435, 83] width 21 height 6
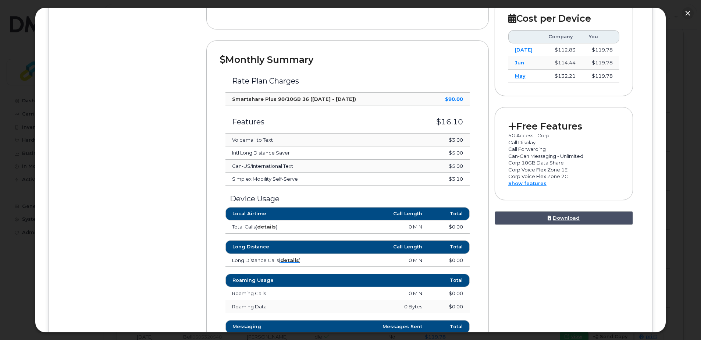
scroll to position [233, 0]
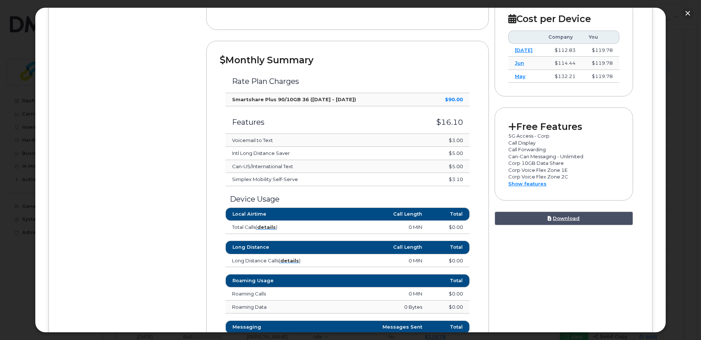
click at [99, 183] on div "Device Details Richard Sargent 416 948 4206 Bell, Android Samsung A71 Toronto $…" at bounding box center [350, 179] width 576 height 597
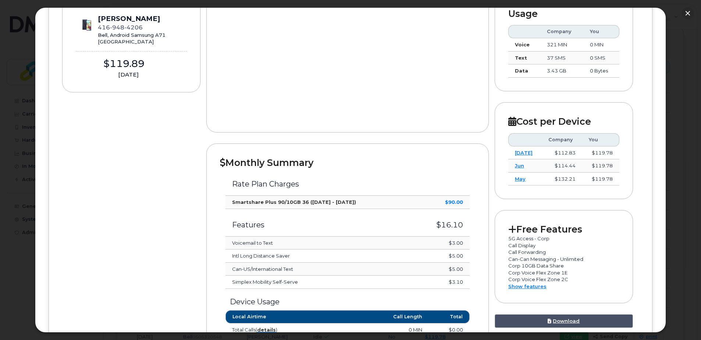
scroll to position [0, 0]
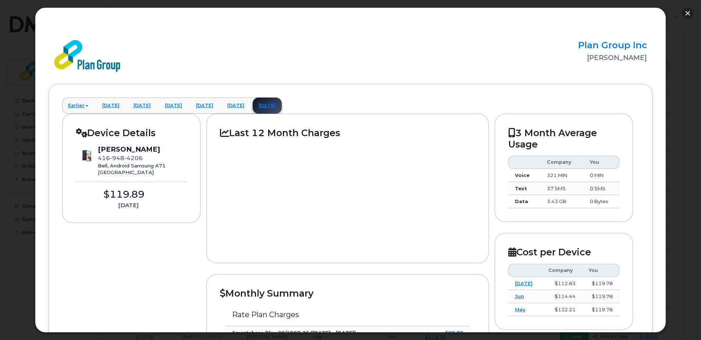
click at [687, 13] on button "button" at bounding box center [687, 13] width 12 height 12
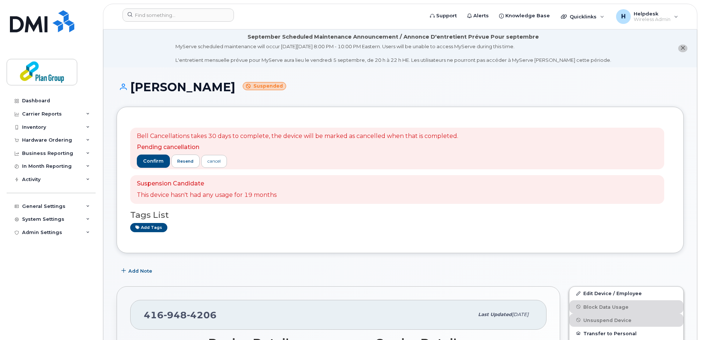
click at [48, 104] on link "Dashboard" at bounding box center [51, 100] width 89 height 13
